Goal: Check status

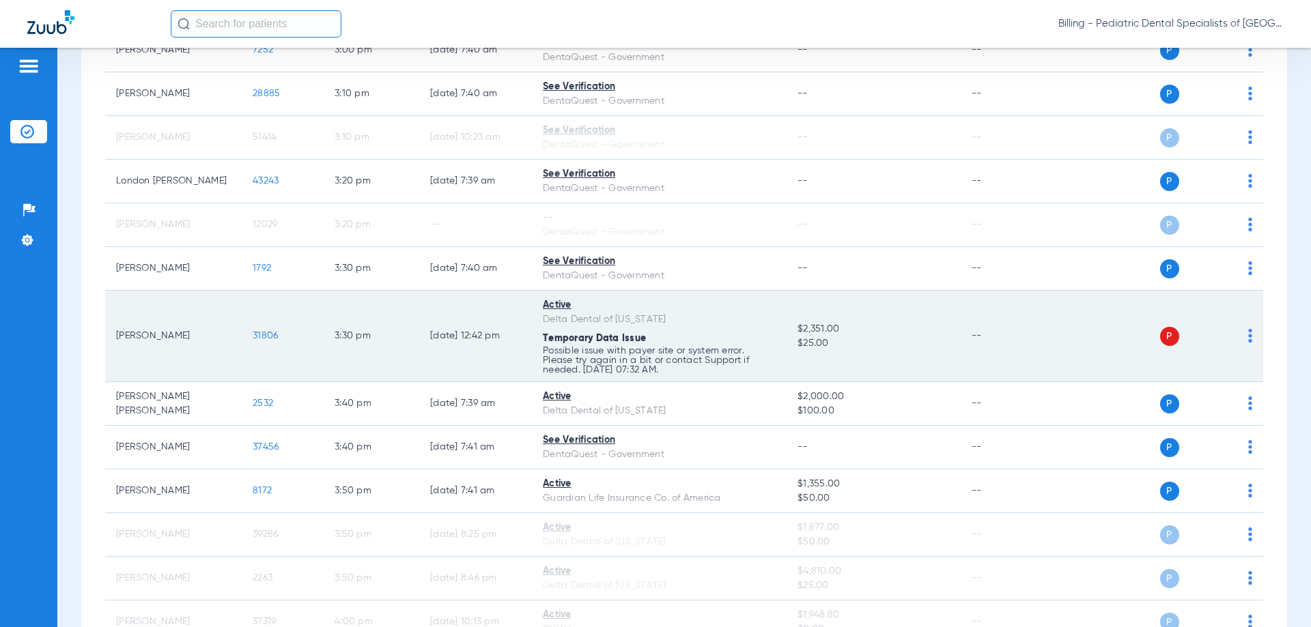
scroll to position [3892, 0]
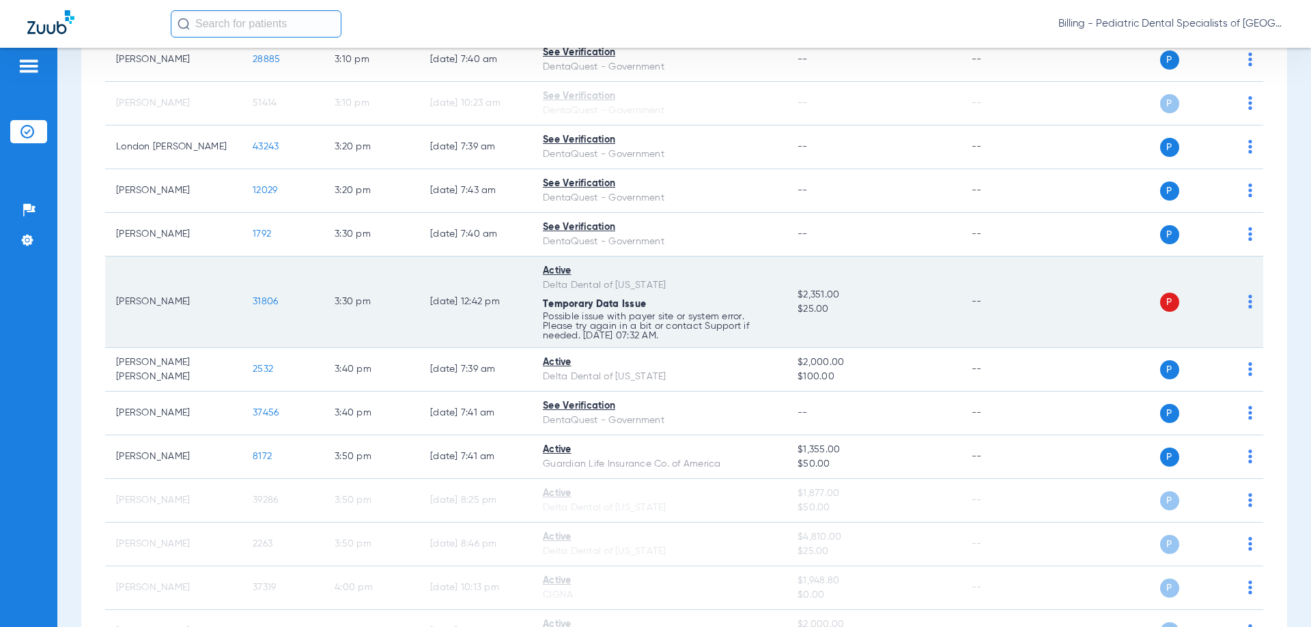
click at [204, 293] on td "[PERSON_NAME]" at bounding box center [173, 302] width 137 height 91
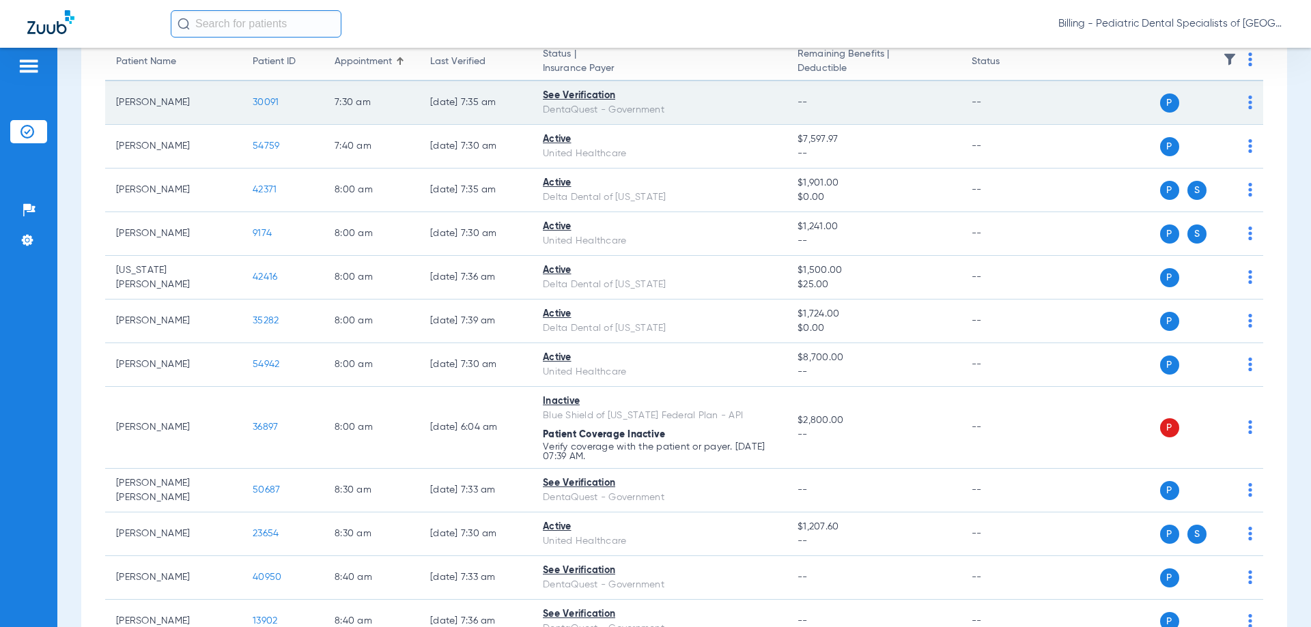
scroll to position [0, 0]
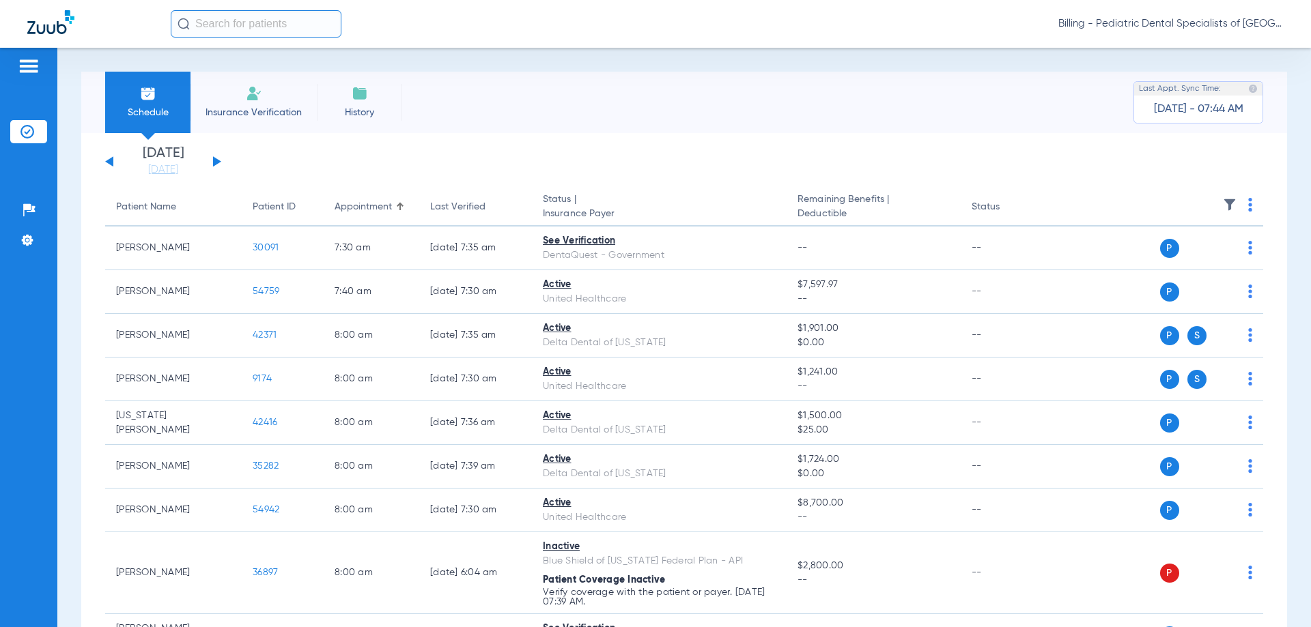
click at [212, 158] on div "[DATE] [DATE] [DATE] [DATE] [DATE] [DATE] [DATE] [DATE] [DATE] [DATE] [DATE] [D…" at bounding box center [163, 162] width 116 height 30
click at [214, 161] on button at bounding box center [217, 161] width 8 height 10
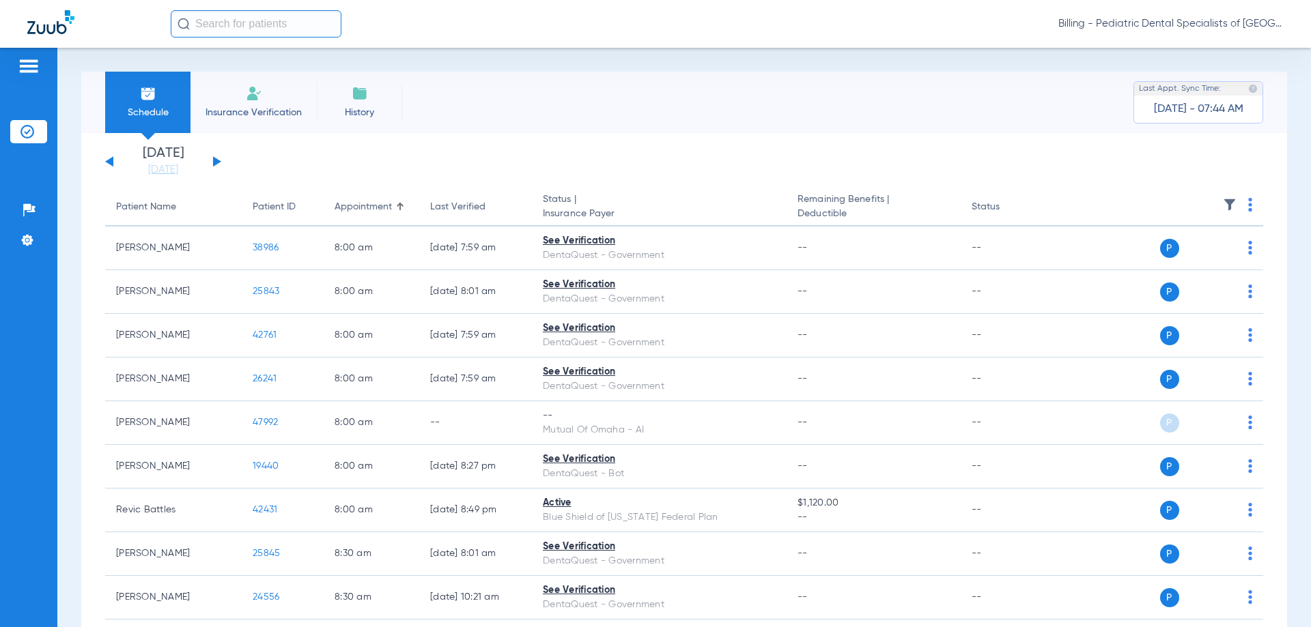
click at [212, 160] on div "[DATE] [DATE] [DATE] [DATE] [DATE] [DATE] [DATE] [DATE] [DATE] [DATE] [DATE] [D…" at bounding box center [163, 162] width 116 height 30
click at [218, 160] on button at bounding box center [217, 161] width 8 height 10
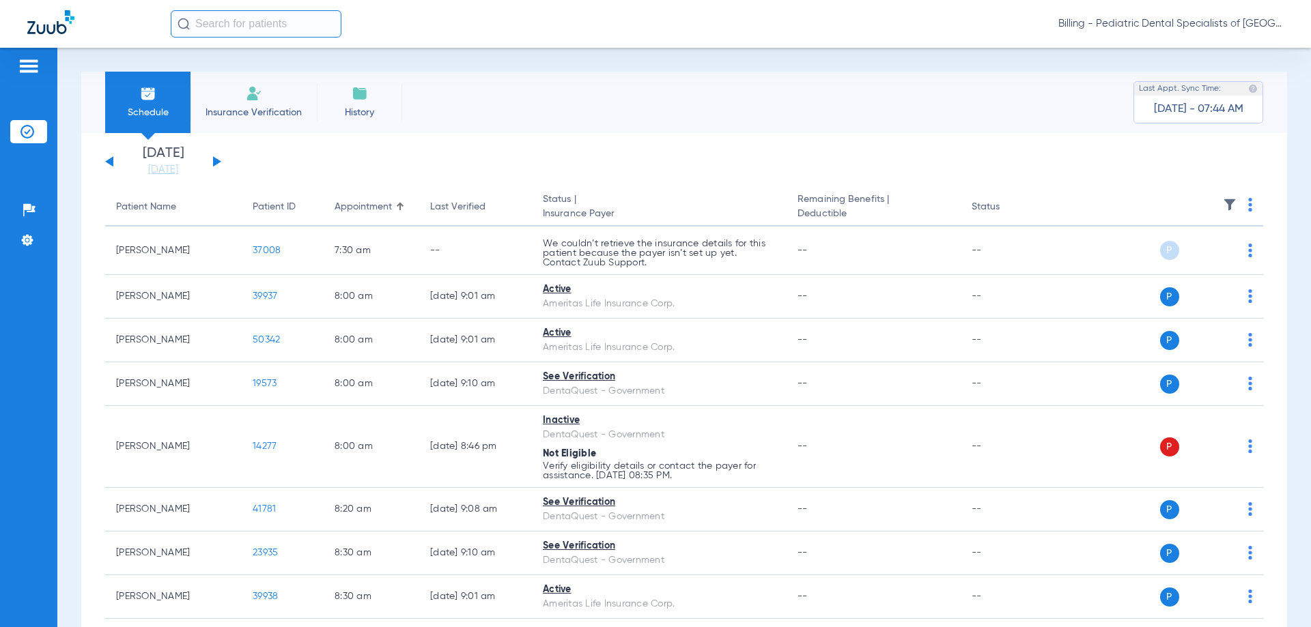
click at [212, 162] on div "[DATE] [DATE] [DATE] [DATE] [DATE] [DATE] [DATE] [DATE] [DATE] [DATE] [DATE] [D…" at bounding box center [163, 162] width 116 height 30
click at [214, 162] on button at bounding box center [217, 161] width 8 height 10
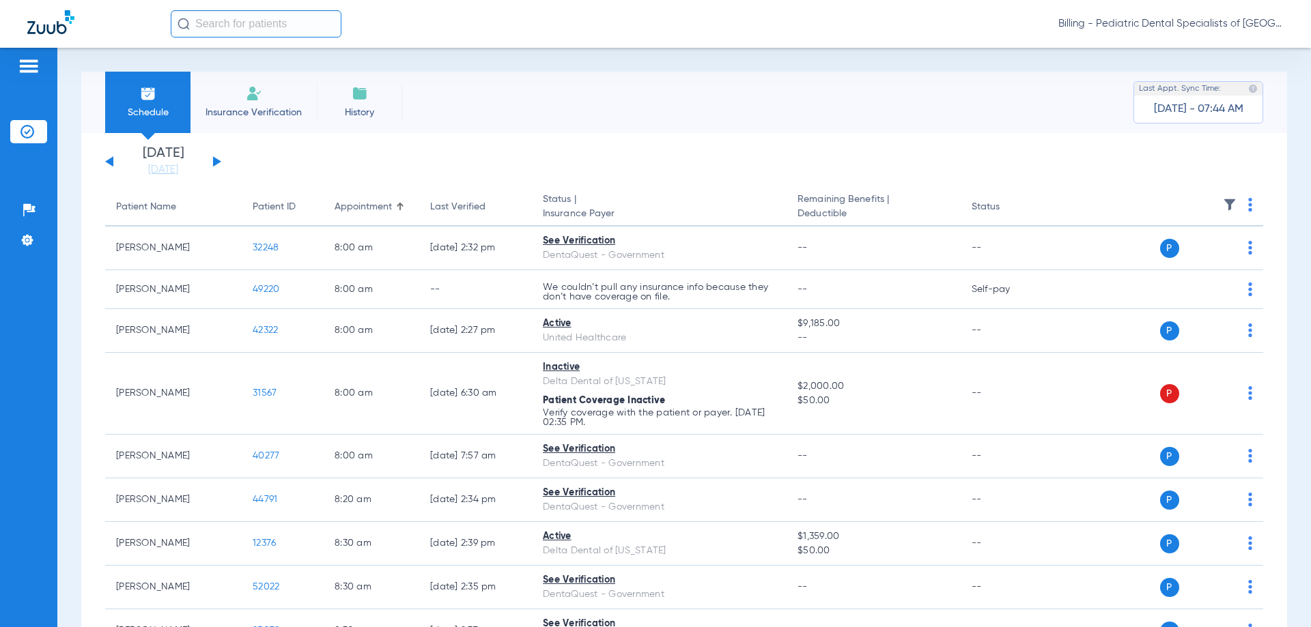
click at [105, 159] on div "[DATE] [DATE] [DATE] [DATE] [DATE] [DATE] [DATE] [DATE] [DATE] [DATE] [DATE] [D…" at bounding box center [163, 162] width 116 height 30
click at [113, 158] on div "[DATE] [DATE] [DATE] [DATE] [DATE] [DATE] [DATE] [DATE] [DATE] [DATE] [DATE] [D…" at bounding box center [163, 162] width 116 height 30
click at [112, 162] on button at bounding box center [109, 161] width 8 height 10
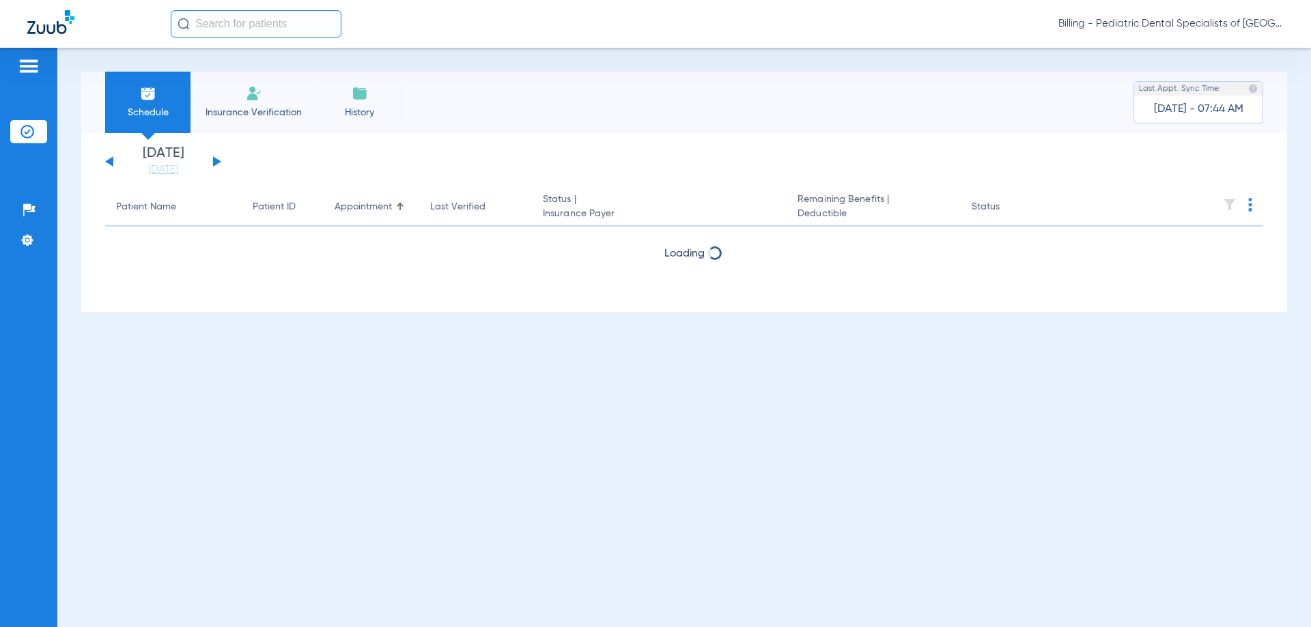
click at [112, 162] on button at bounding box center [109, 161] width 8 height 10
click at [216, 162] on button at bounding box center [217, 161] width 8 height 10
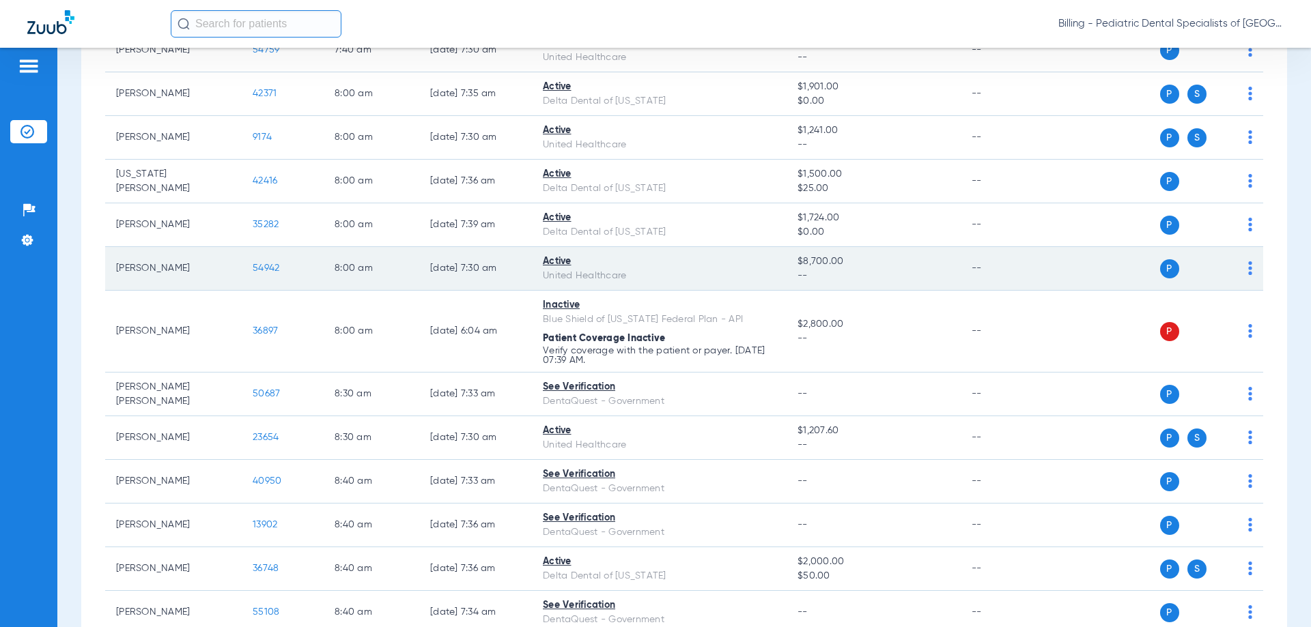
scroll to position [205, 0]
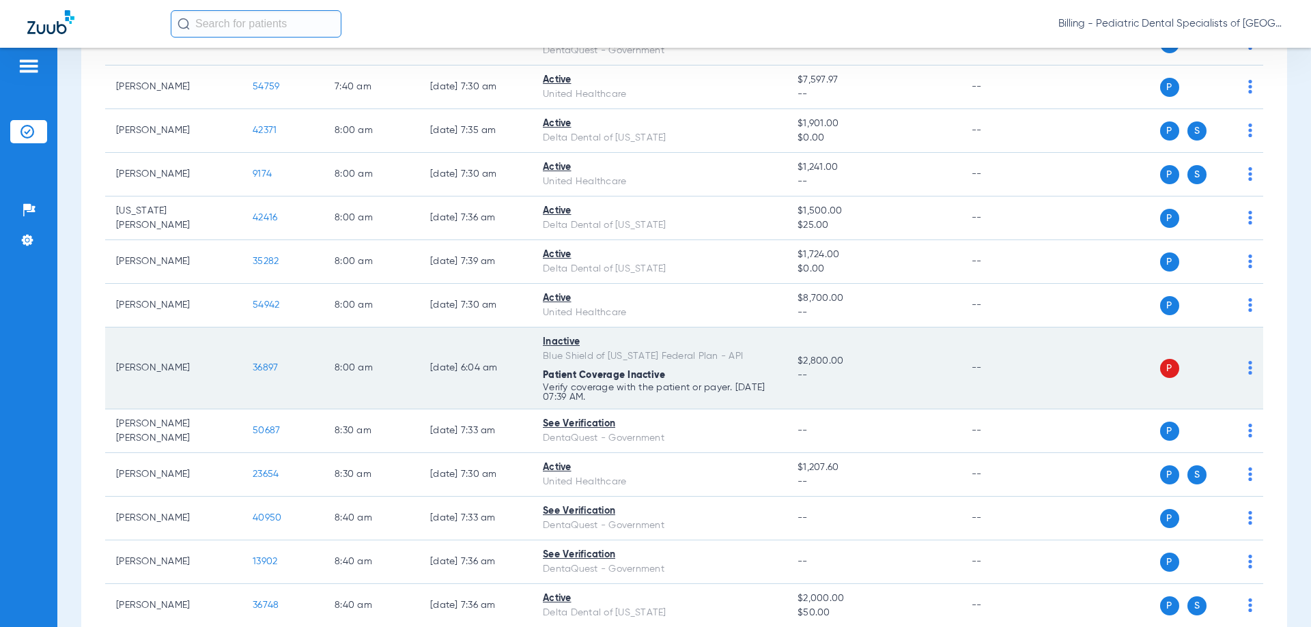
click at [896, 369] on span "--" at bounding box center [873, 376] width 152 height 14
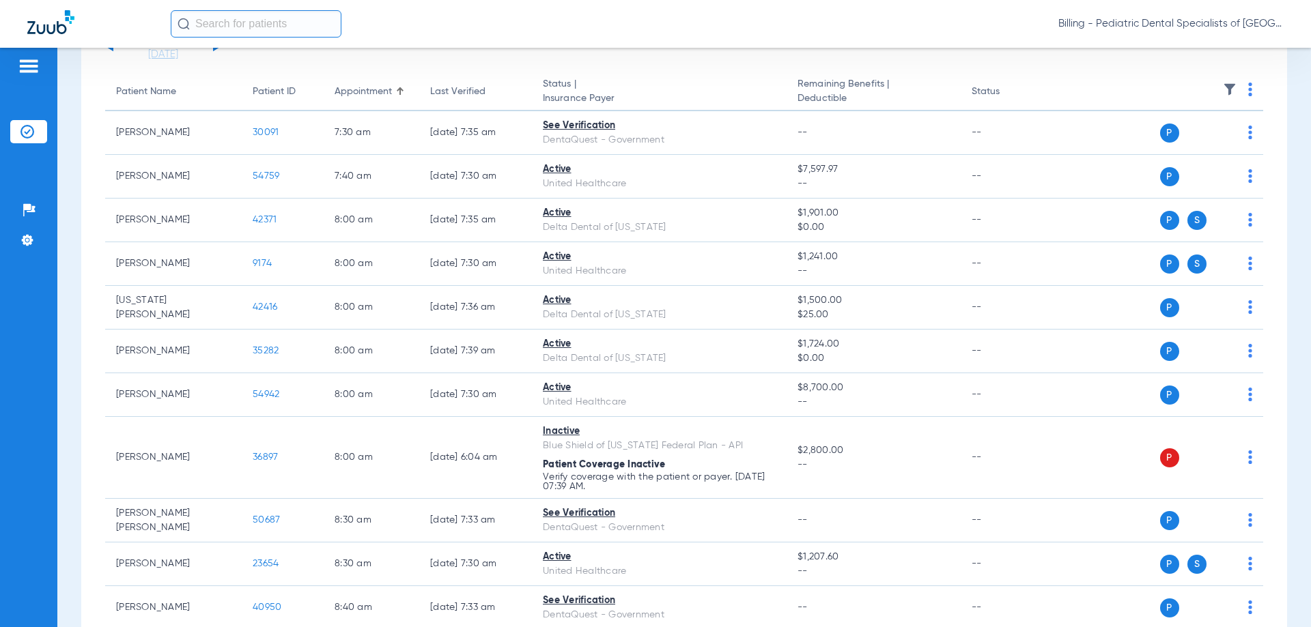
scroll to position [0, 0]
